Goal: Use online tool/utility: Utilize a website feature to perform a specific function

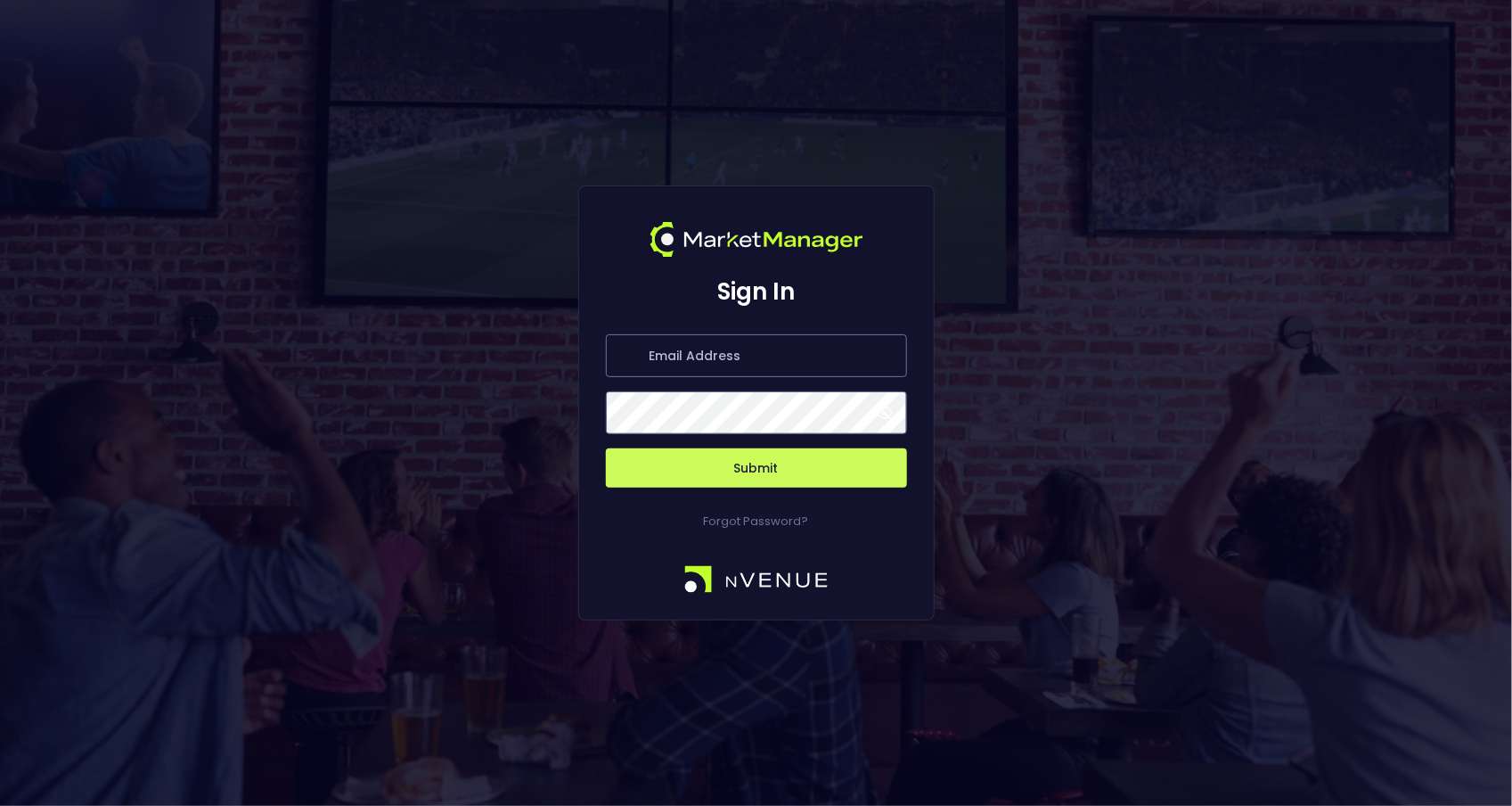
type input "[PERSON_NAME][EMAIL_ADDRESS][DOMAIN_NAME]"
click at [803, 469] on button "Submit" at bounding box center [756, 468] width 301 height 40
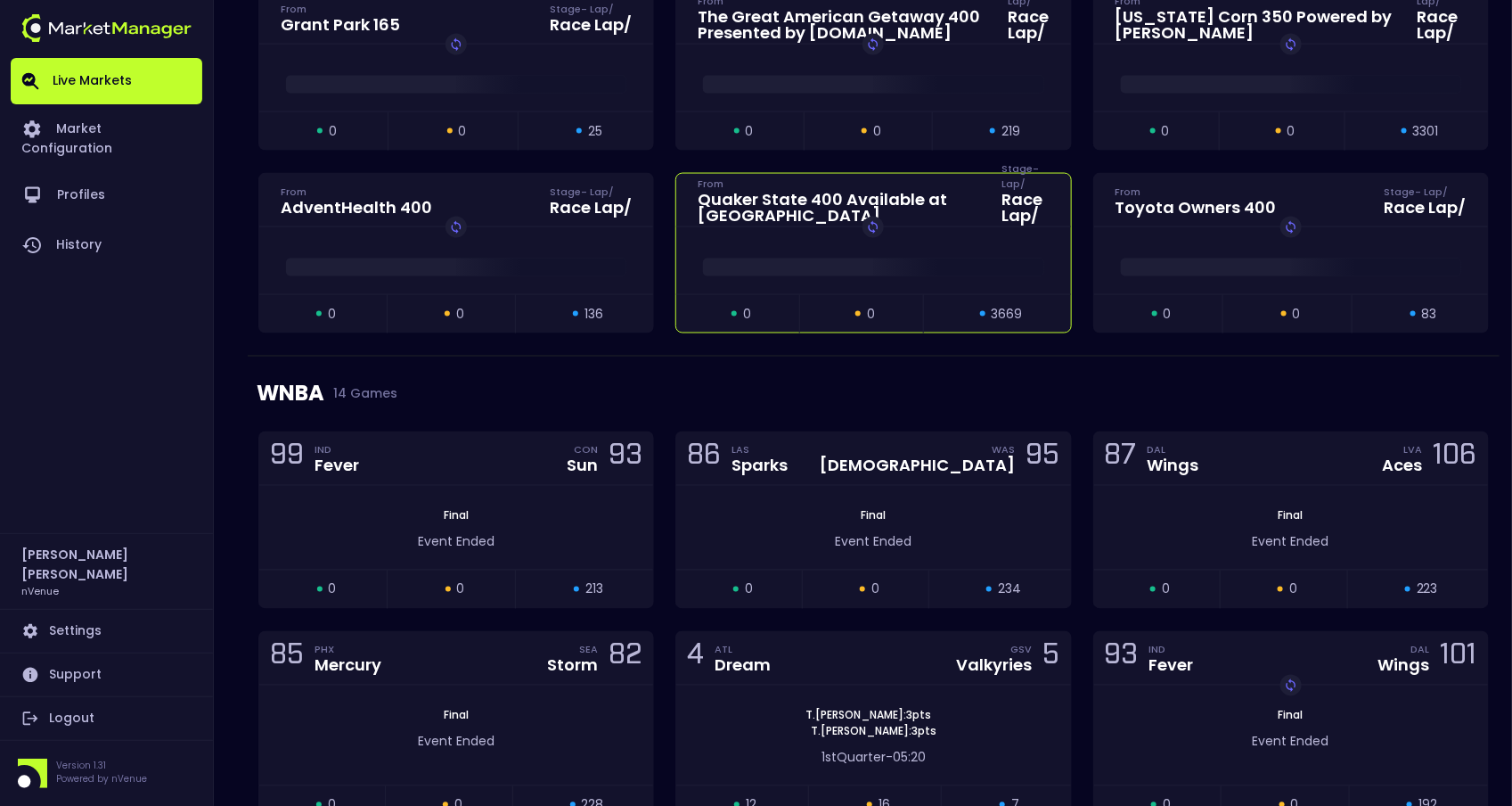
scroll to position [1571, 0]
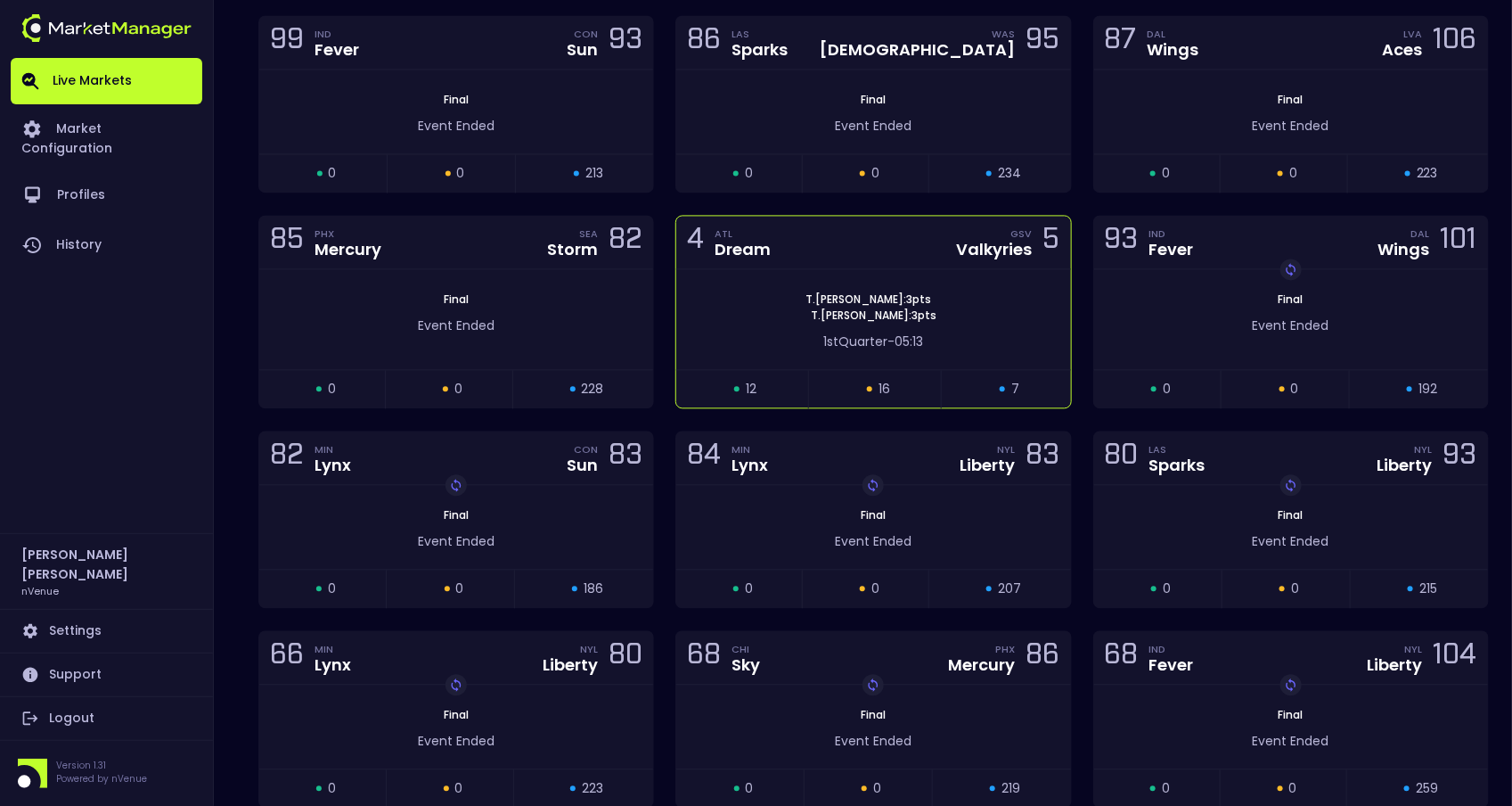
click at [794, 333] on div "1st Quarter - 05:13" at bounding box center [873, 342] width 341 height 18
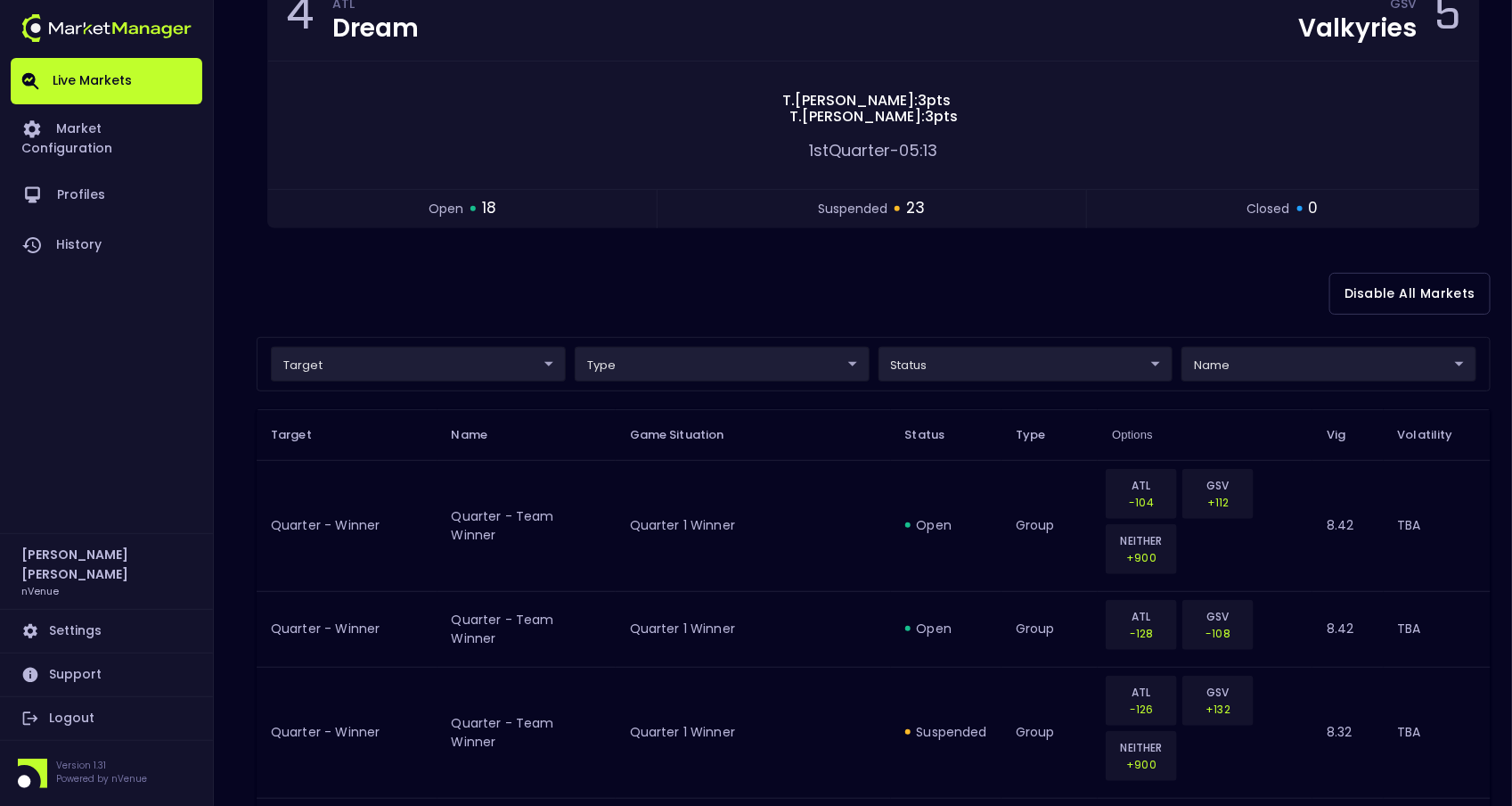
scroll to position [328, 0]
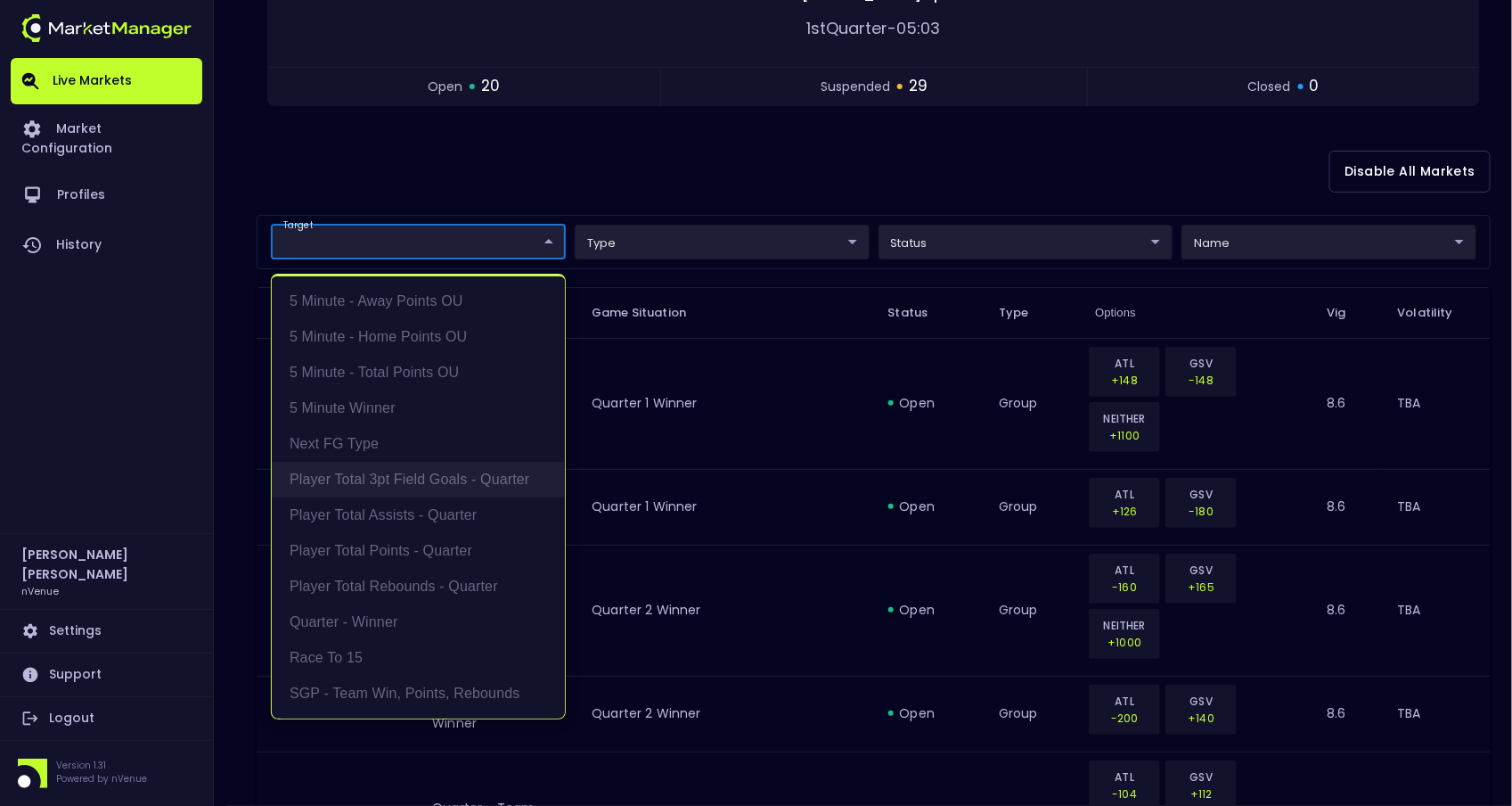
click at [436, 487] on li "Player Total 3pt Field Goals - Quarter" at bounding box center [418, 479] width 293 height 36
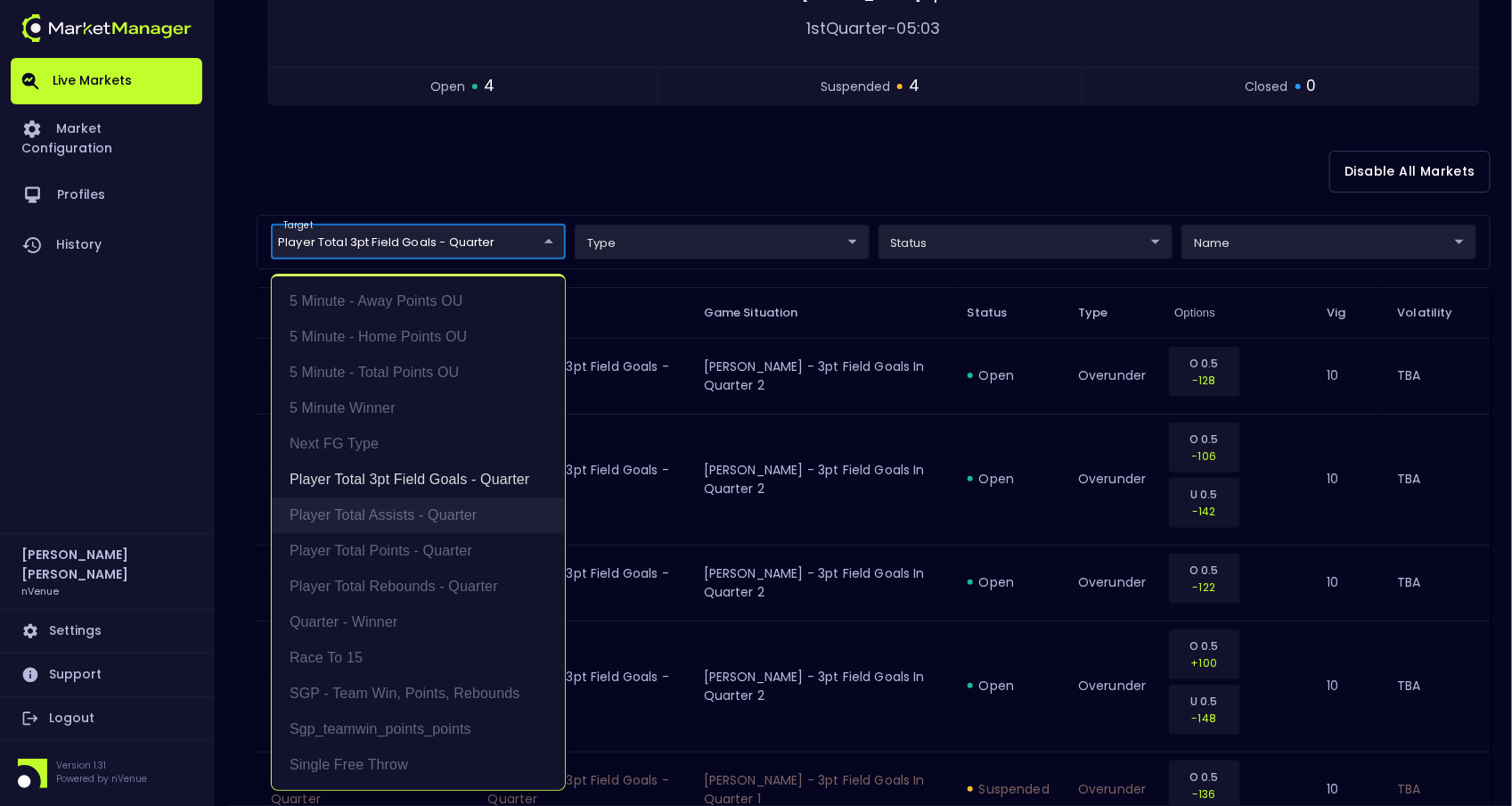
click at [404, 506] on li "Player Total Assists - Quarter" at bounding box center [418, 515] width 293 height 36
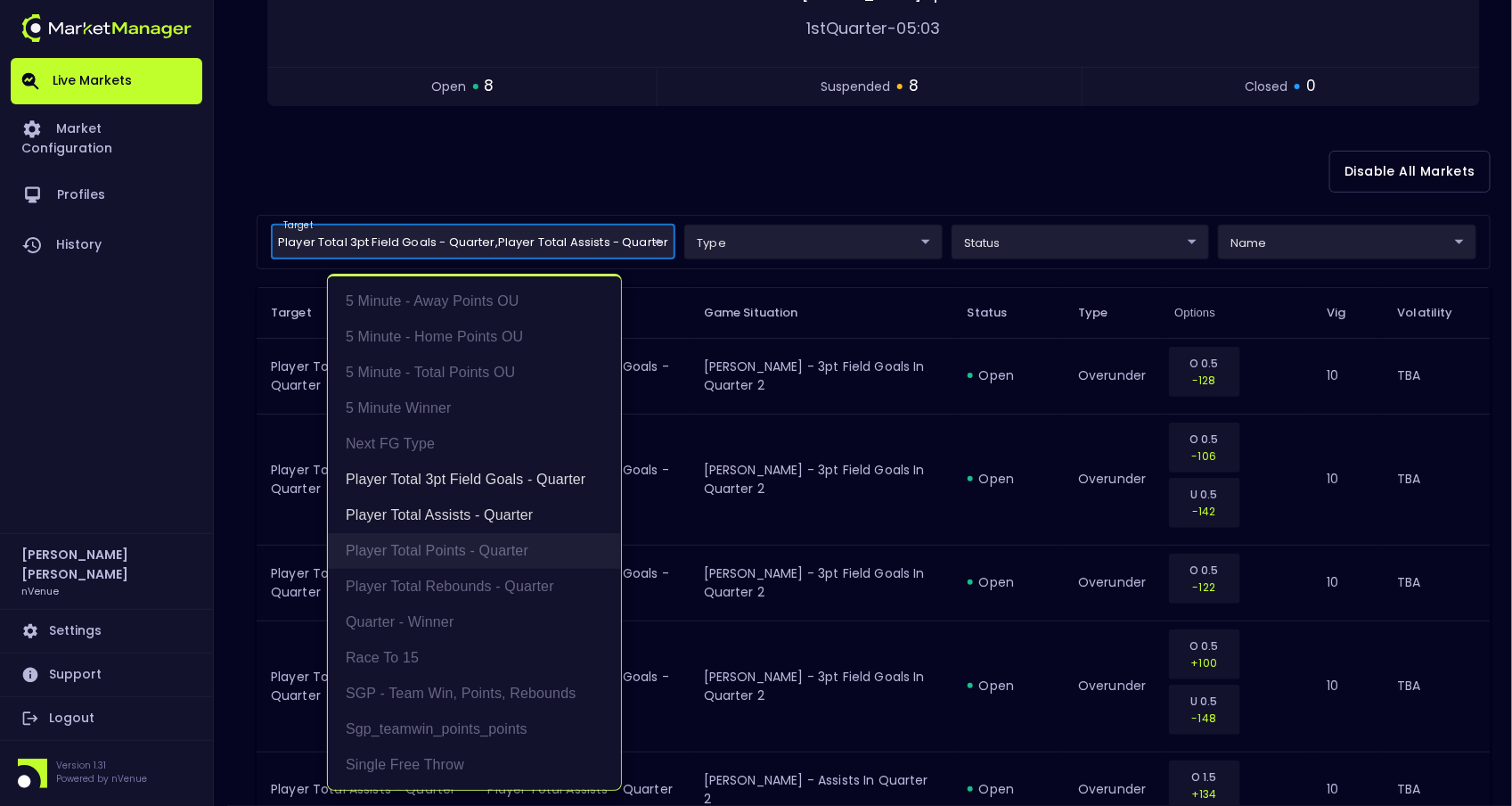
click at [399, 545] on li "Player Total Points - Quarter" at bounding box center [474, 551] width 293 height 36
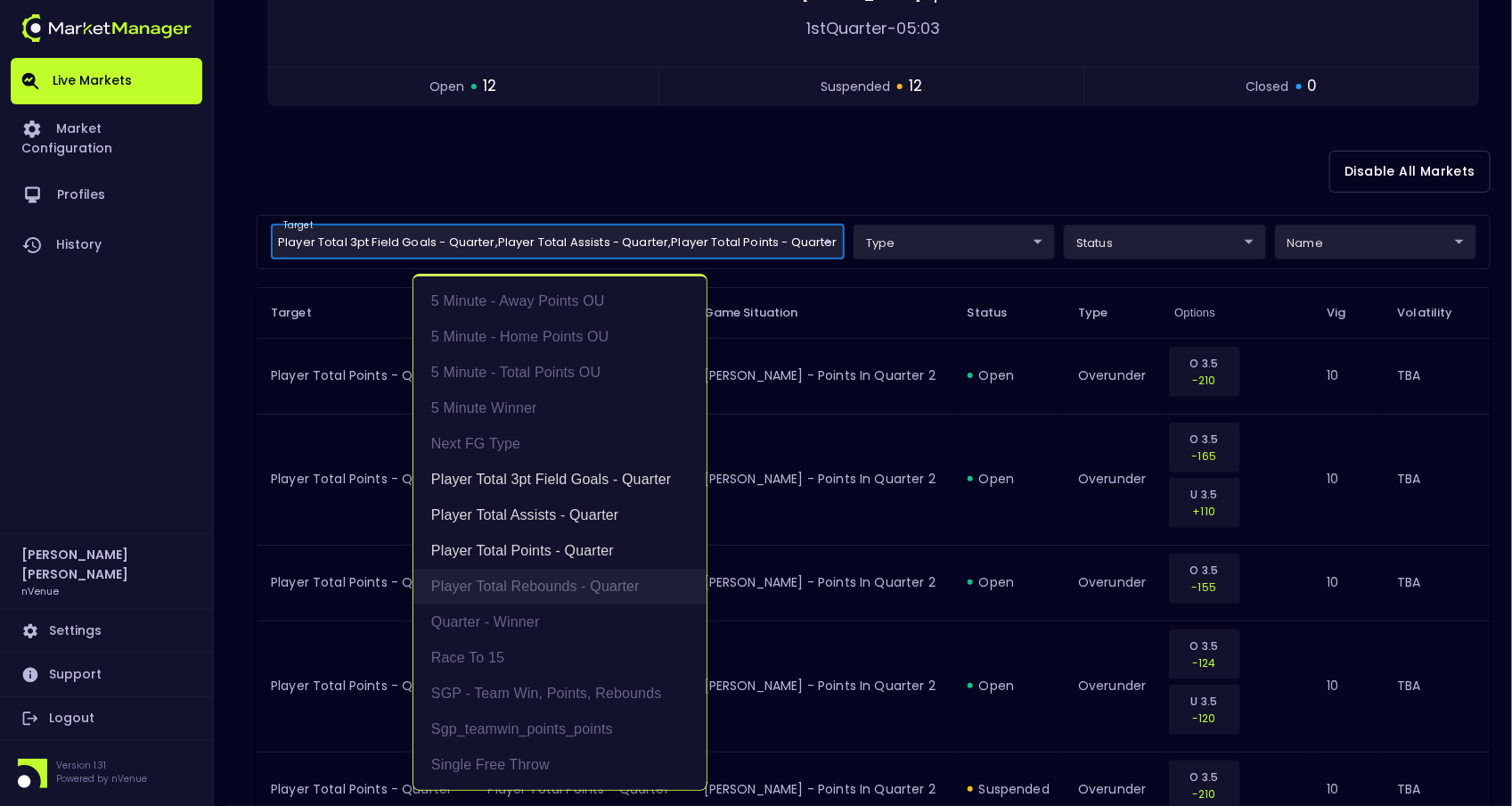
click at [504, 580] on li "Player Total Rebounds - Quarter" at bounding box center [560, 586] width 293 height 36
type input "Player Total 3pt Field Goals - Quarter,Player Total Assists - Quarter,Player To…"
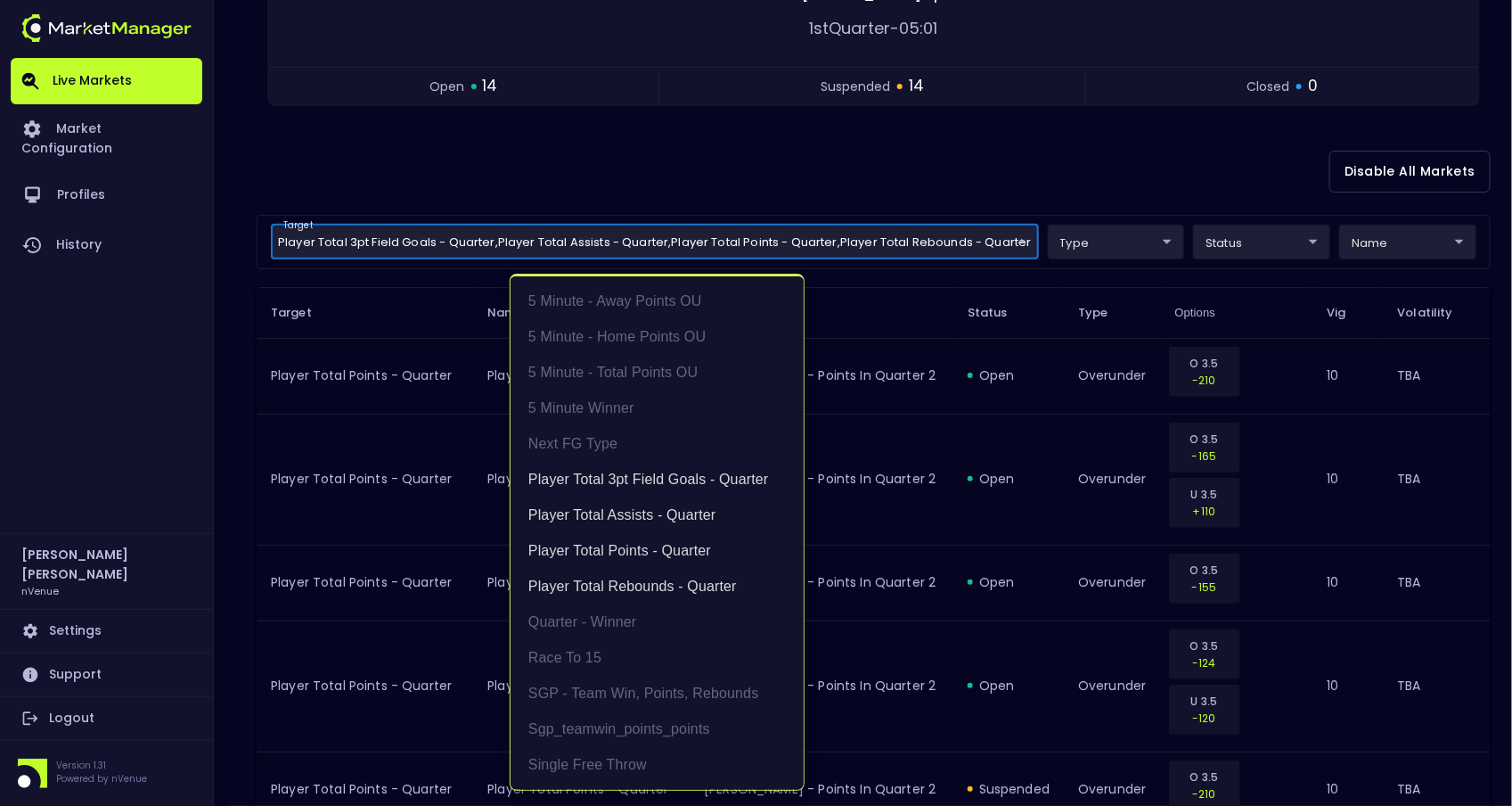
click at [981, 149] on div at bounding box center [756, 403] width 1512 height 806
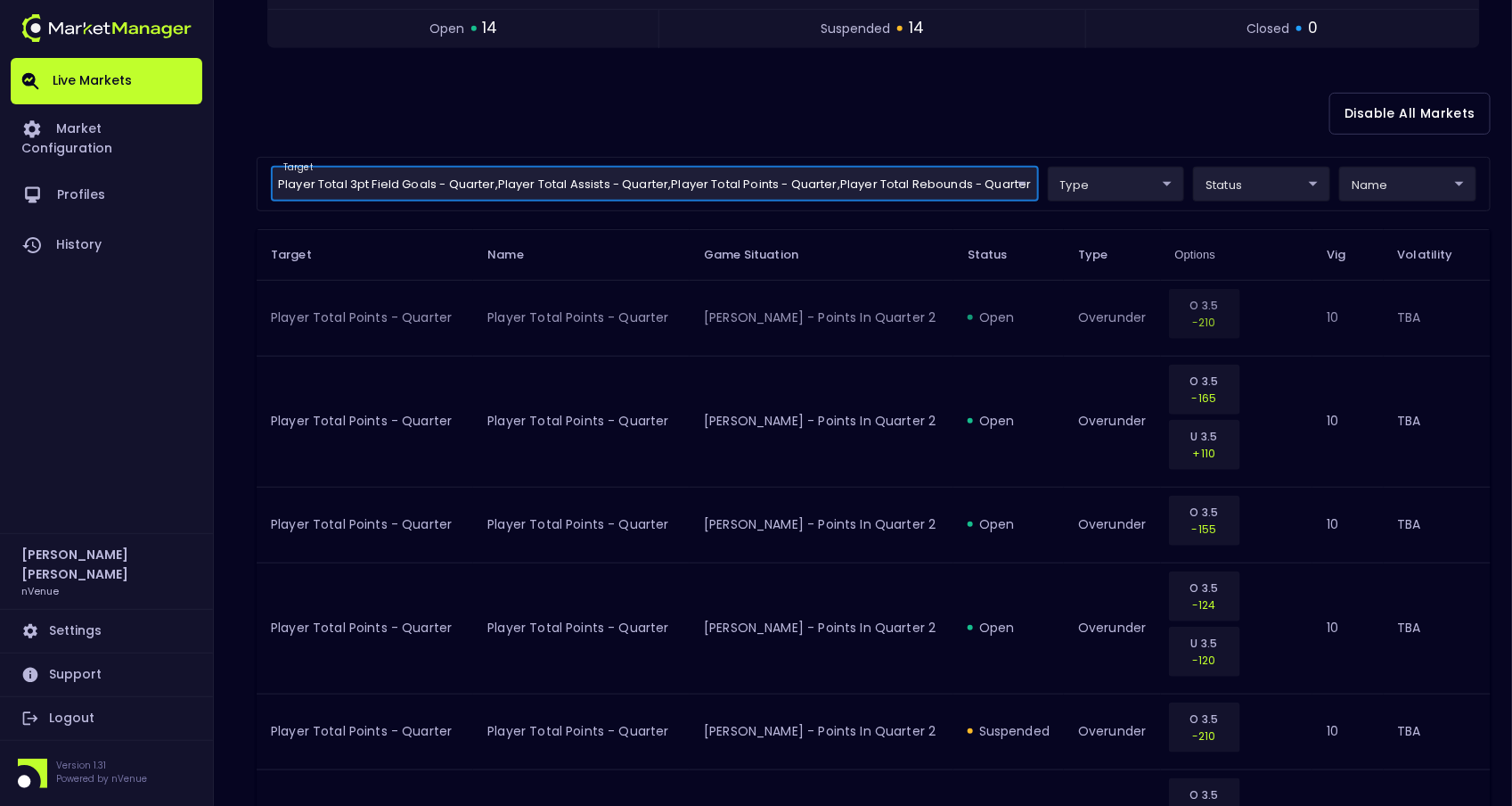
scroll to position [344, 0]
